Goal: Check status: Check status

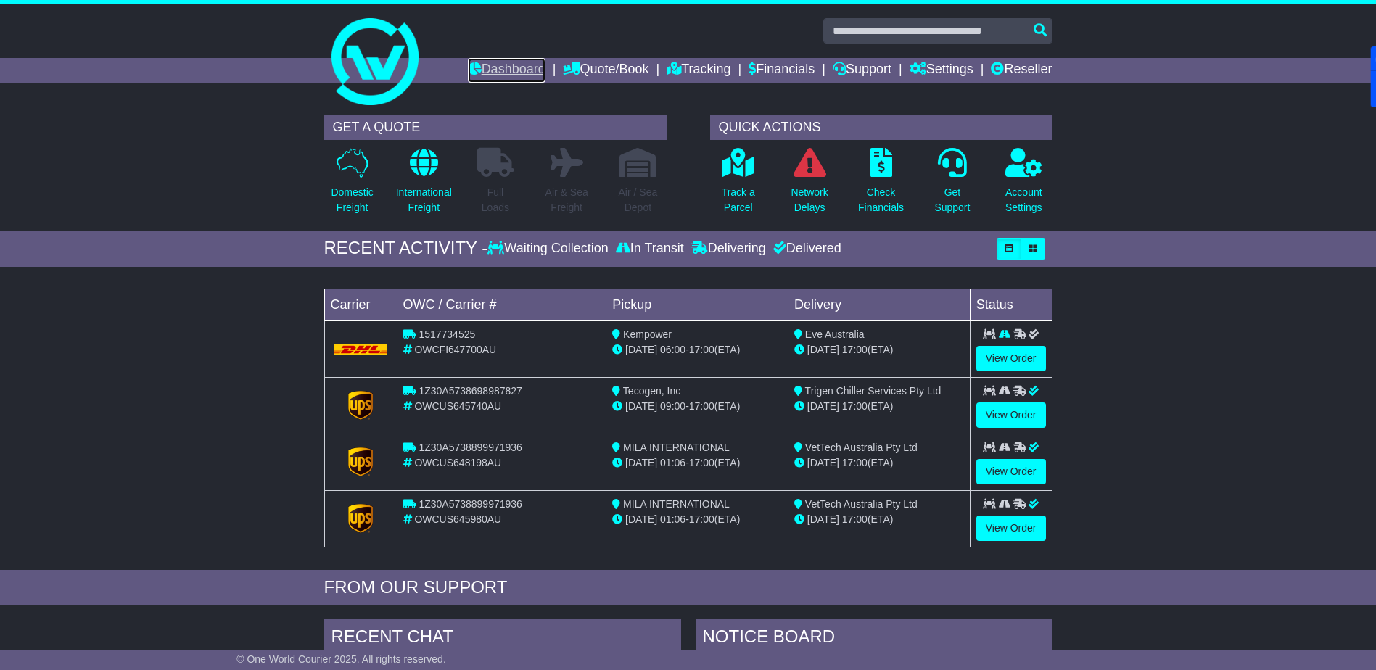
click at [487, 68] on link "Dashboard" at bounding box center [507, 70] width 78 height 25
click at [1024, 65] on link "Reseller" at bounding box center [1021, 70] width 61 height 25
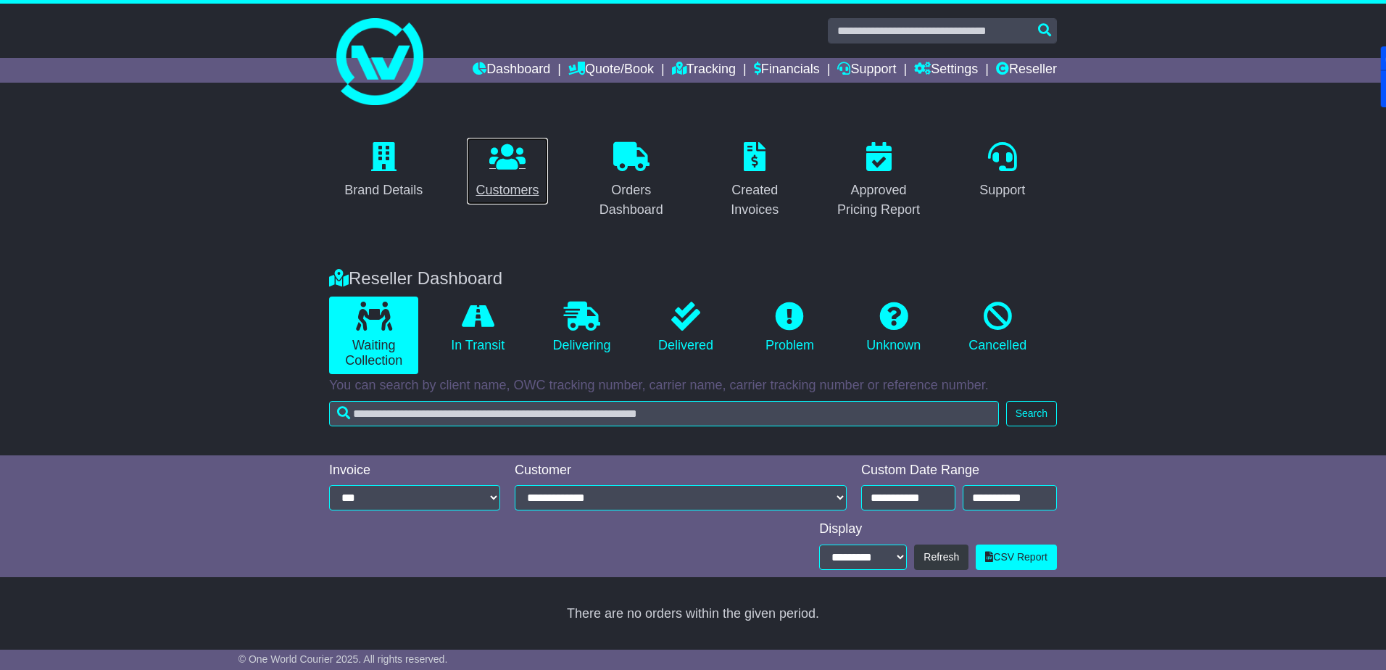
click at [500, 160] on icon at bounding box center [507, 156] width 36 height 29
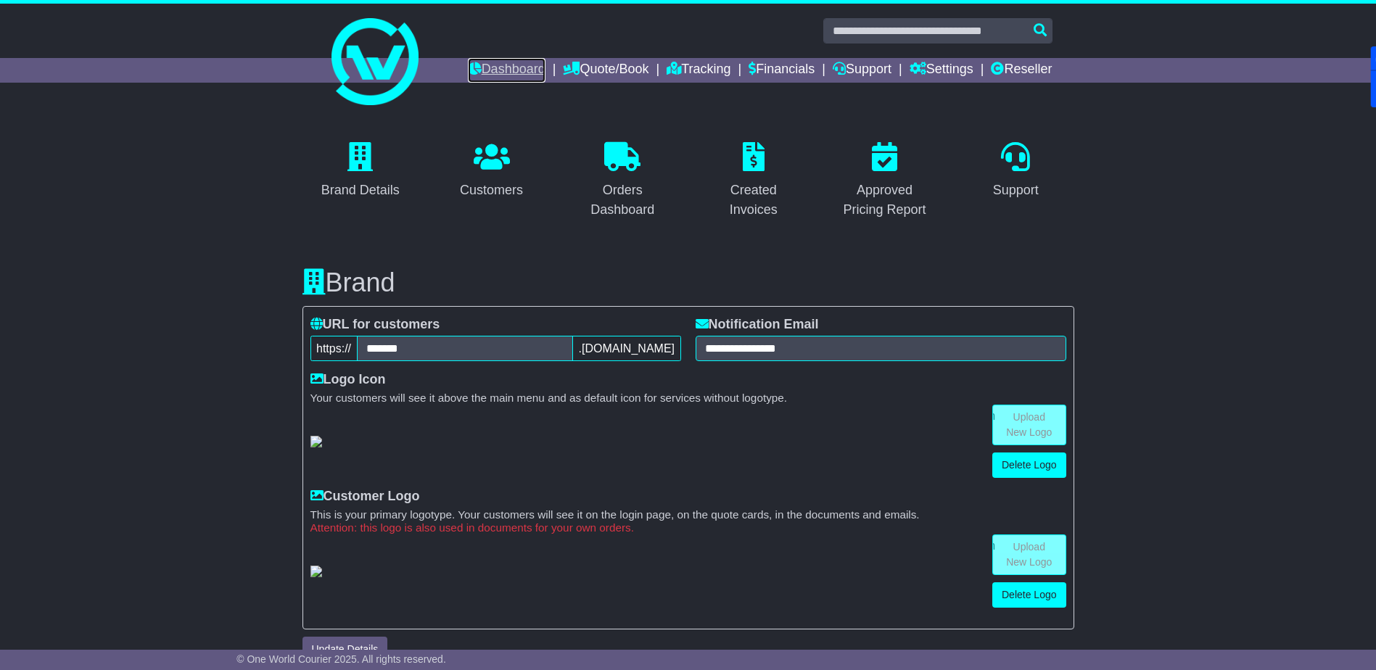
click at [499, 64] on link "Dashboard" at bounding box center [507, 70] width 78 height 25
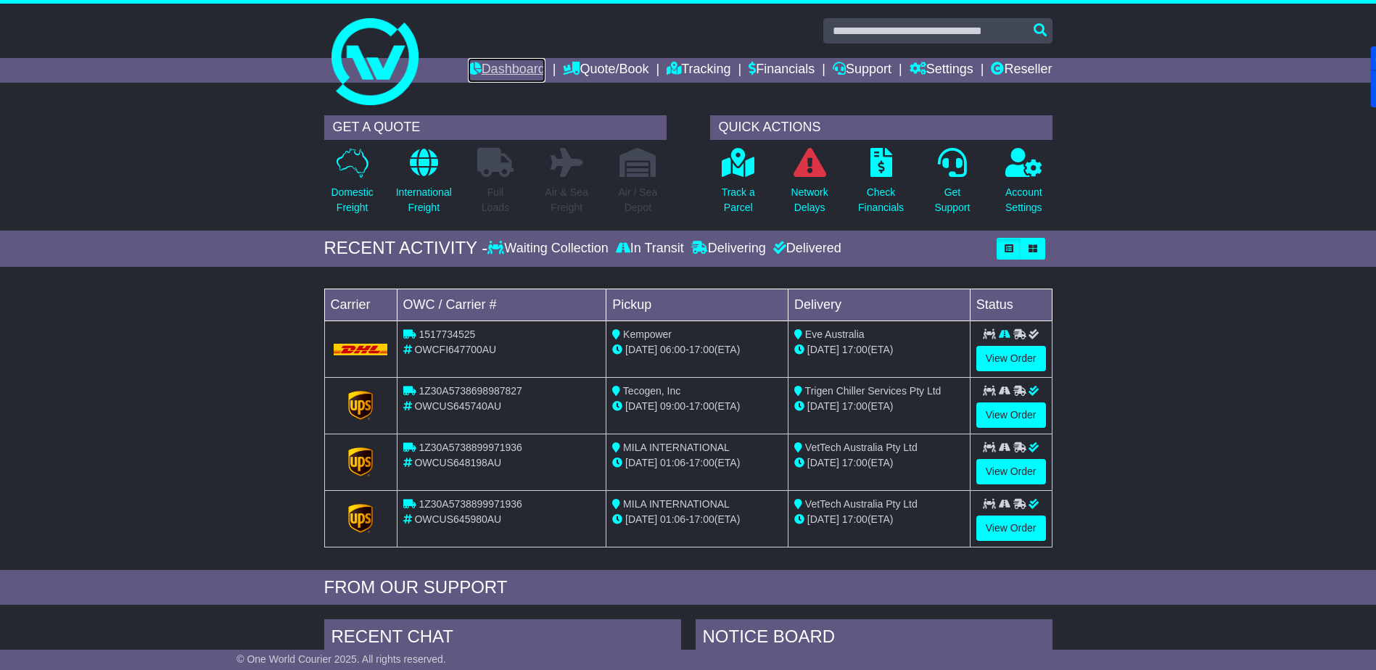
click at [509, 70] on link "Dashboard" at bounding box center [507, 70] width 78 height 25
click at [502, 73] on link "Dashboard" at bounding box center [507, 70] width 78 height 25
click at [480, 69] on link "Dashboard" at bounding box center [507, 70] width 78 height 25
click at [495, 71] on link "Dashboard" at bounding box center [507, 70] width 78 height 25
